Goal: Task Accomplishment & Management: Manage account settings

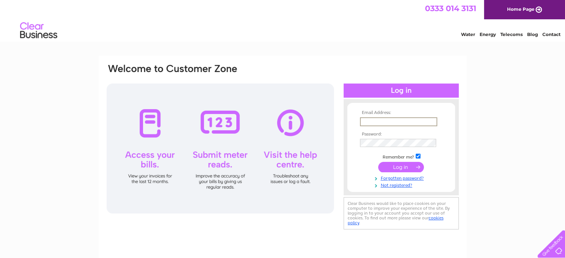
click at [369, 118] on input "text" at bounding box center [398, 121] width 77 height 9
type input "[EMAIL_ADDRESS][DOMAIN_NAME]"
click at [400, 166] on input "submit" at bounding box center [401, 166] width 46 height 10
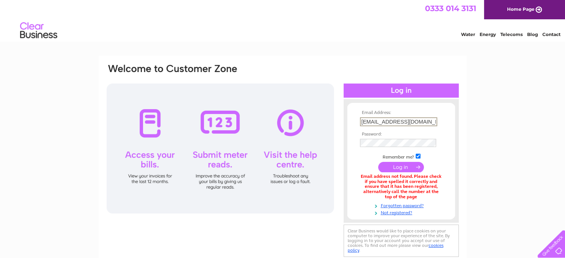
click at [361, 123] on input "geoffhunter901@btinternet.com" at bounding box center [398, 121] width 77 height 9
click at [429, 124] on input "geoffhunter901@btinternet.com" at bounding box center [398, 121] width 77 height 9
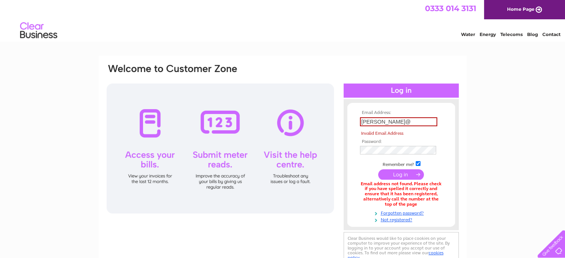
click at [384, 121] on input "geoff@" at bounding box center [398, 121] width 77 height 9
type input "geoff@gmformers.com"
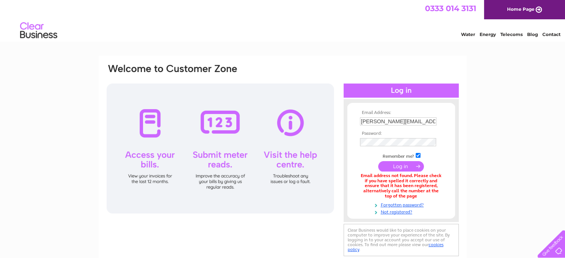
click at [400, 162] on input "submit" at bounding box center [401, 166] width 46 height 10
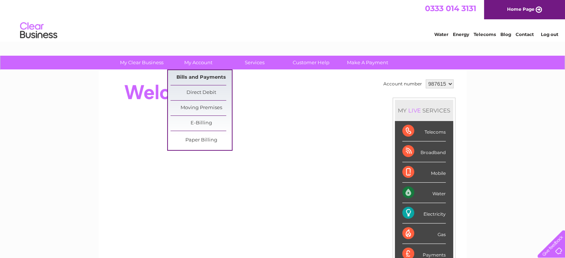
click at [192, 73] on link "Bills and Payments" at bounding box center [201, 77] width 61 height 15
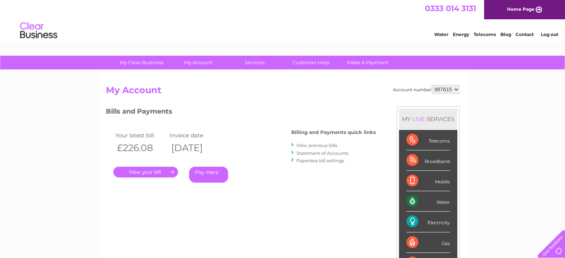
click at [146, 172] on link "." at bounding box center [145, 172] width 65 height 11
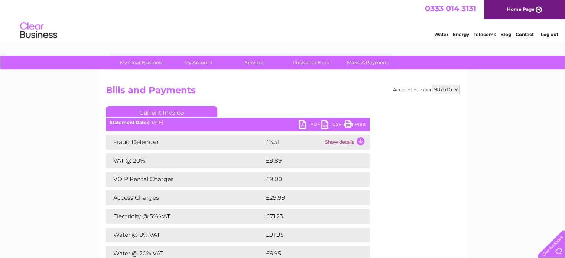
click at [356, 121] on link "Print" at bounding box center [355, 125] width 22 height 11
click at [556, 33] on link "Log out" at bounding box center [549, 35] width 17 height 6
